Goal: Information Seeking & Learning: Learn about a topic

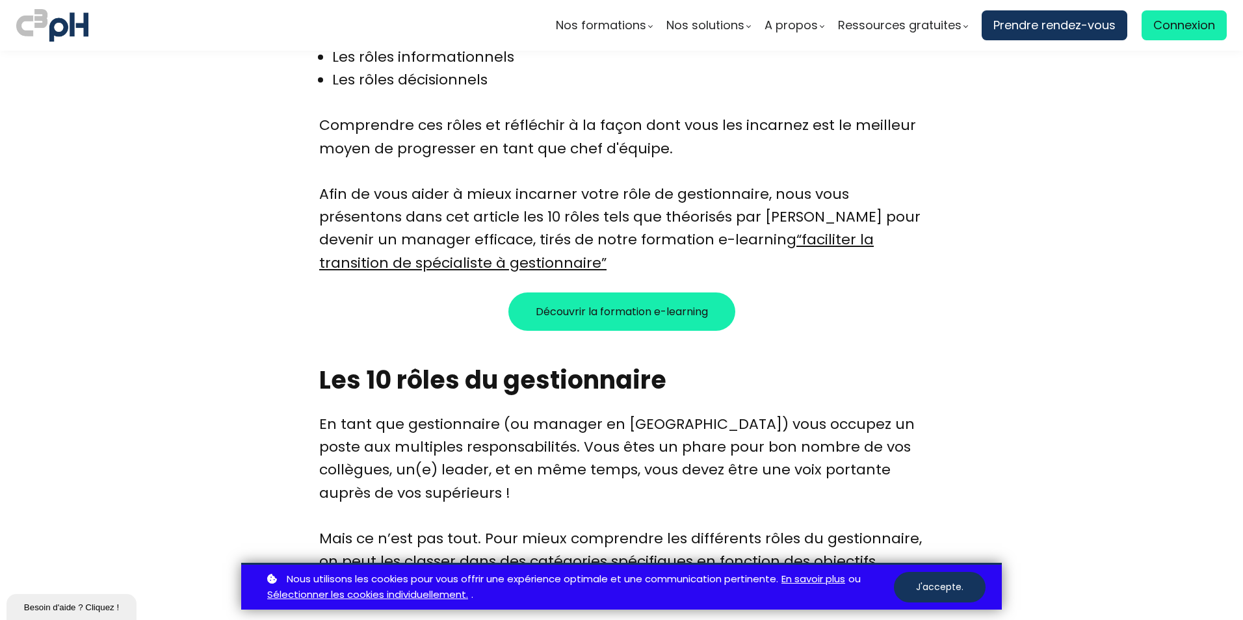
scroll to position [1105, 0]
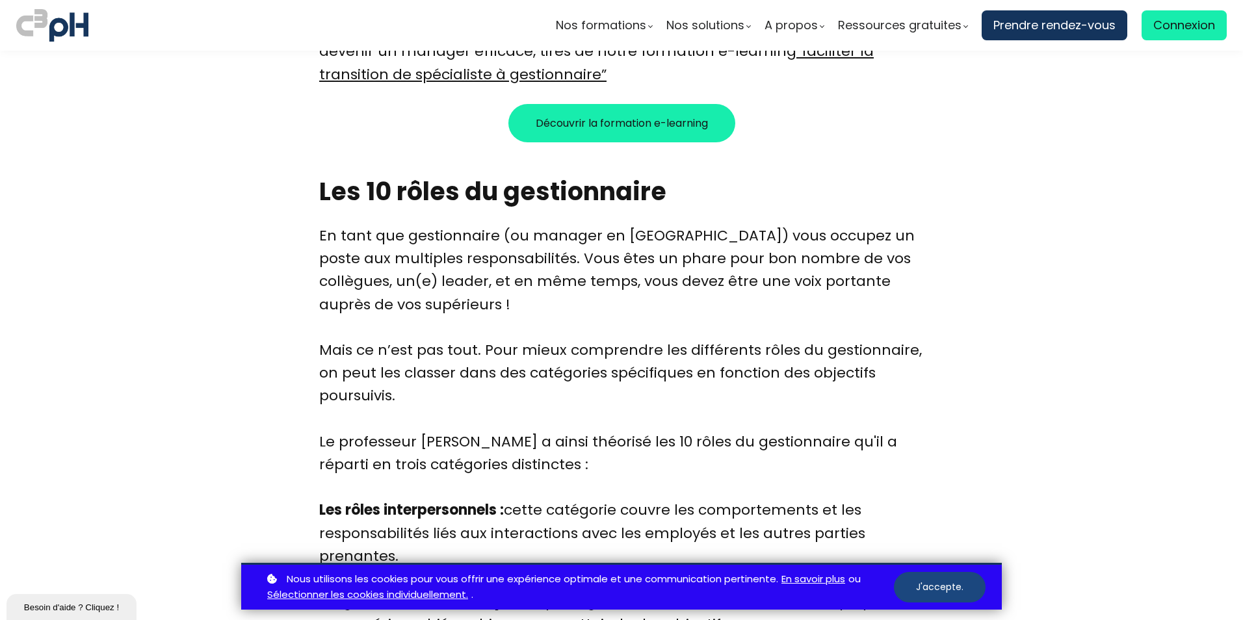
click at [935, 585] on button "J'accepte." at bounding box center [940, 587] width 92 height 31
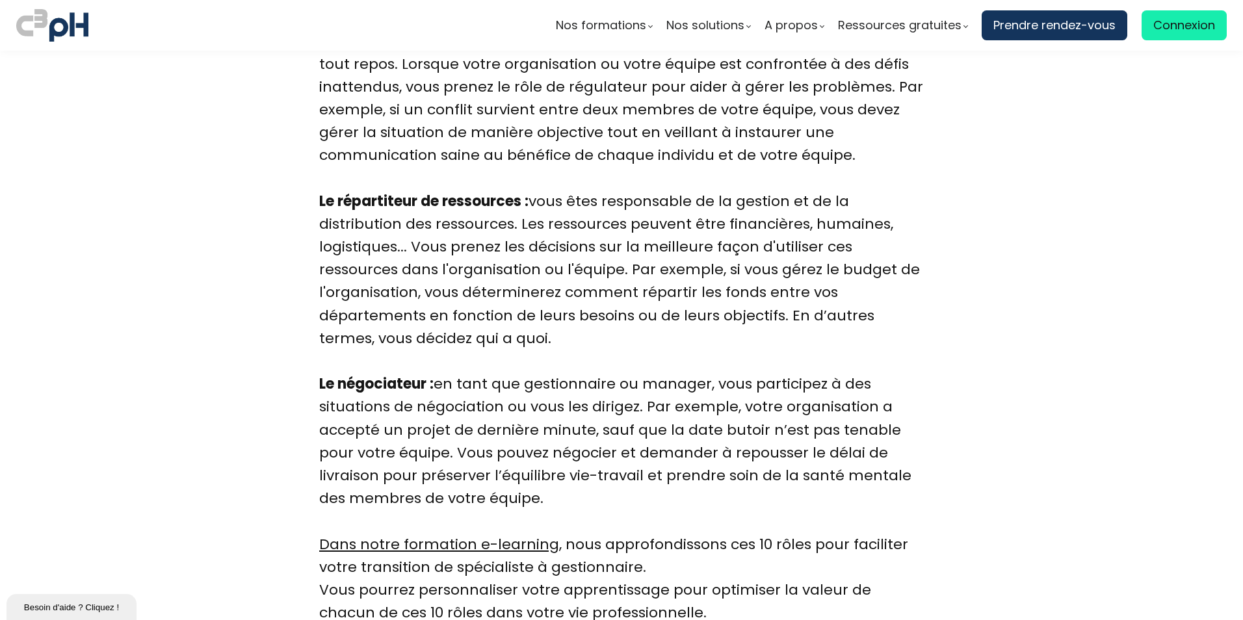
scroll to position [3770, 0]
